Goal: Transaction & Acquisition: Purchase product/service

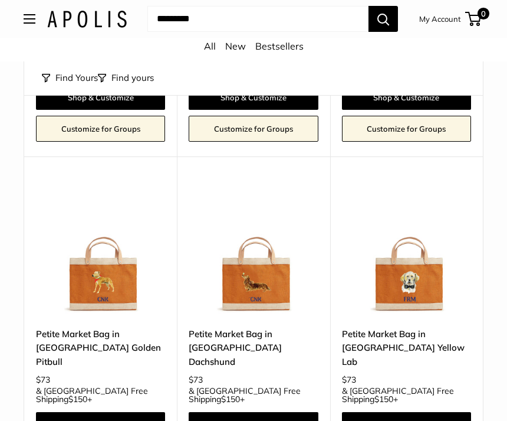
scroll to position [1329, 0]
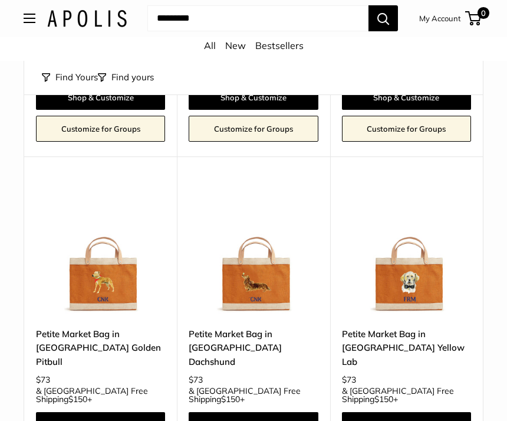
click at [416, 190] on img at bounding box center [406, 250] width 129 height 129
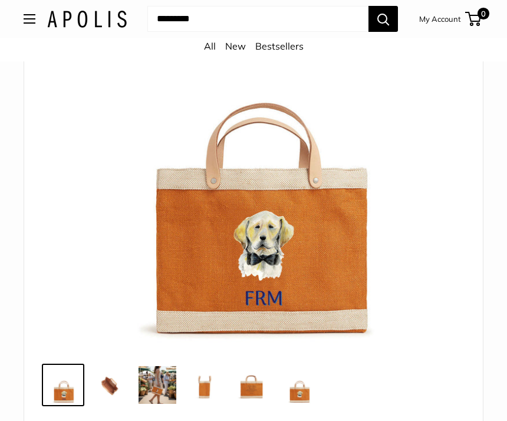
scroll to position [207, 0]
click at [106, 384] on img at bounding box center [110, 385] width 38 height 38
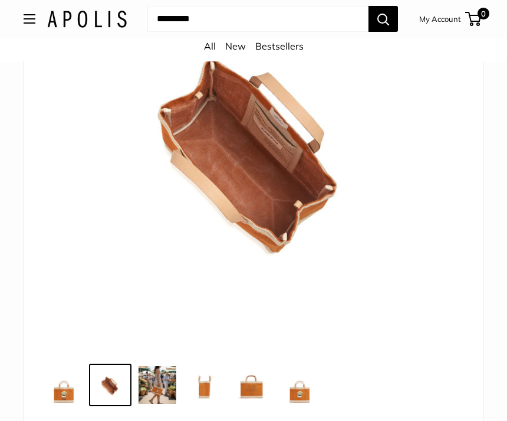
click at [172, 385] on img at bounding box center [158, 385] width 38 height 38
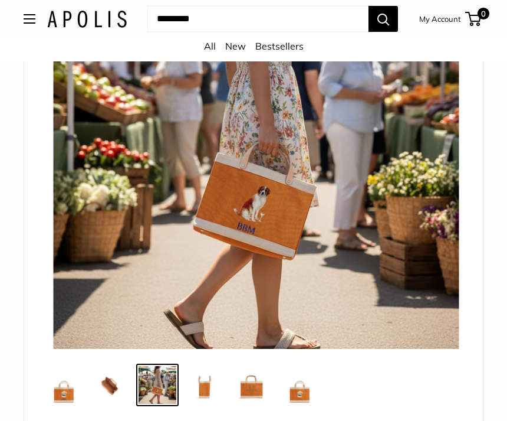
click at [205, 393] on img at bounding box center [205, 385] width 38 height 38
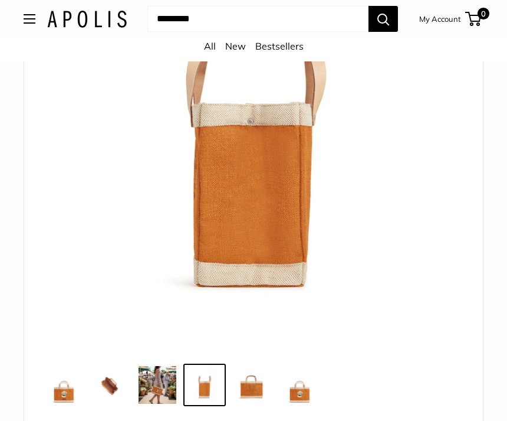
click at [254, 392] on img at bounding box center [252, 385] width 38 height 38
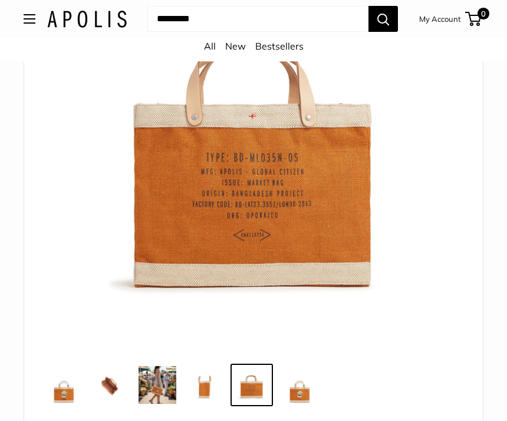
click at [302, 397] on img at bounding box center [299, 385] width 38 height 38
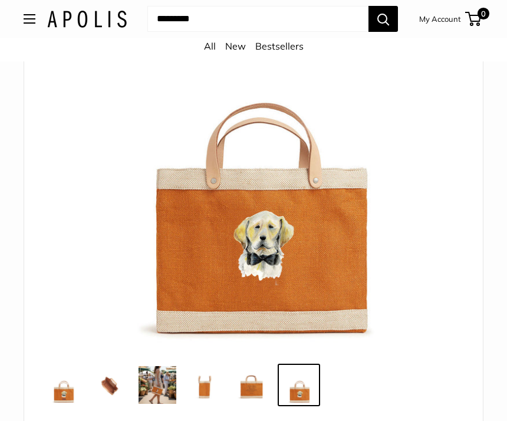
click at [281, 269] on img at bounding box center [254, 146] width 406 height 406
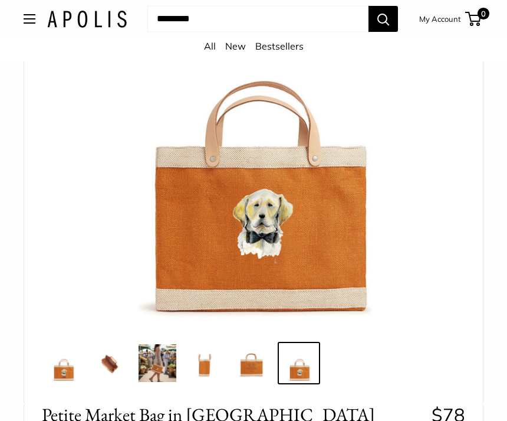
scroll to position [230, 0]
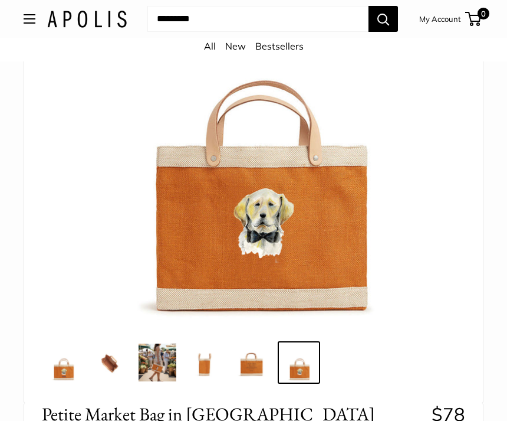
click at [285, 231] on img at bounding box center [254, 123] width 406 height 406
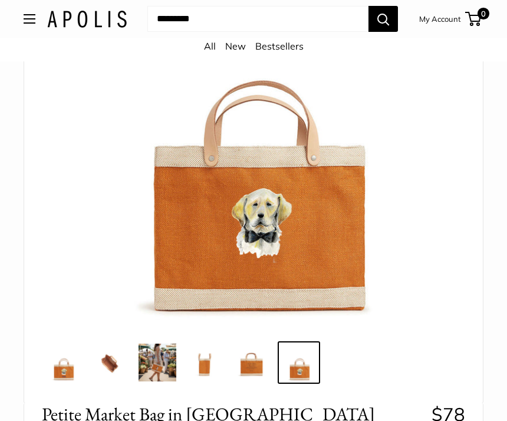
click at [287, 229] on img at bounding box center [251, 123] width 406 height 406
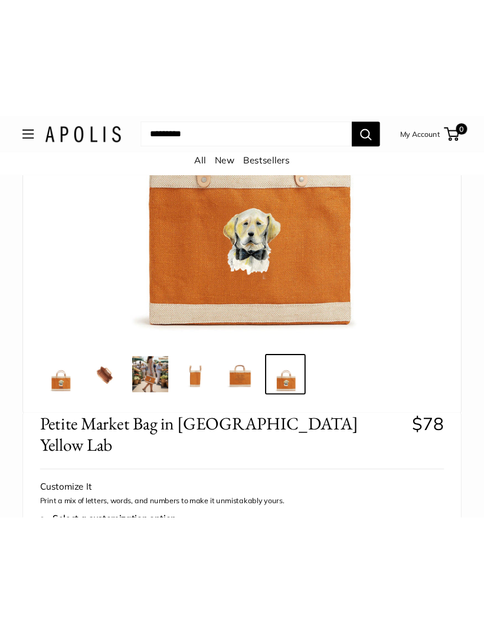
scroll to position [0, 0]
